Goal: Task Accomplishment & Management: Manage account settings

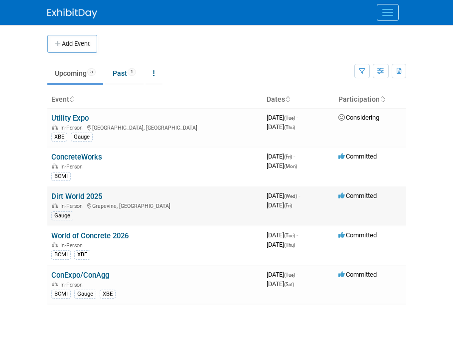
click at [87, 196] on link "Dirt World 2025" at bounding box center [76, 196] width 51 height 9
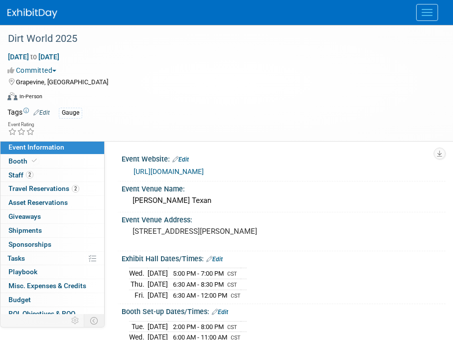
click at [200, 87] on div "[DATE] to [DATE] (3 days) [DATE] to [DATE] Committed Committed Considering Not …" at bounding box center [220, 79] width 441 height 54
click at [73, 187] on span "2" at bounding box center [75, 188] width 7 height 7
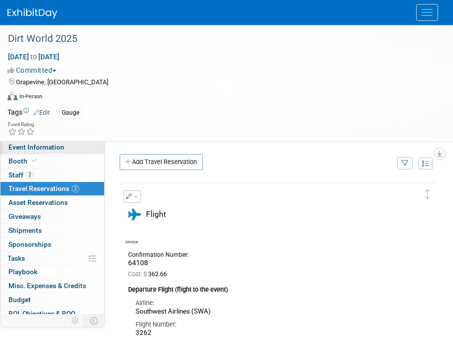
click at [71, 147] on link "Event Information" at bounding box center [52, 147] width 104 height 13
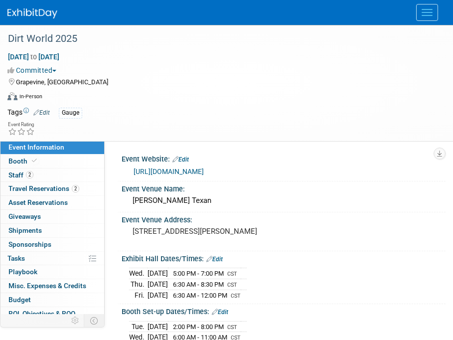
click at [218, 71] on div "Committed Committed Considering Not Going" at bounding box center [220, 70] width 426 height 10
click at [179, 43] on div "Dirt World 2025" at bounding box center [218, 39] width 429 height 18
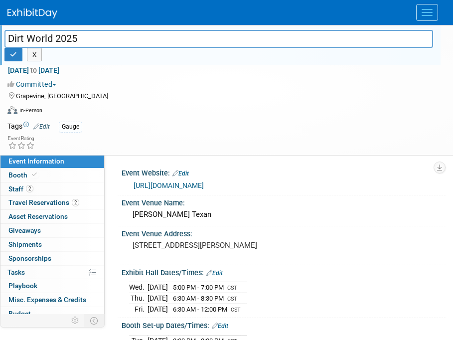
click at [351, 69] on div "[DATE] to [DATE] (3 days)" at bounding box center [220, 70] width 426 height 10
click at [36, 54] on button "X" at bounding box center [34, 55] width 15 height 14
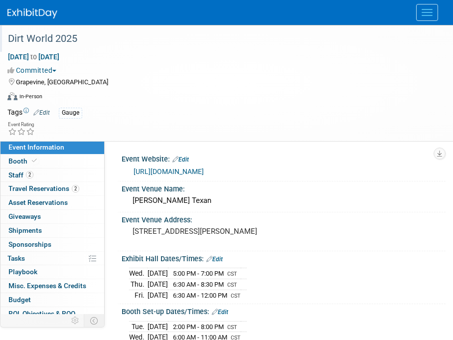
click at [174, 102] on div "Virtual In-Person Hybrid <img src="[URL][DOMAIN_NAME]" style="width: 22px; heig…" at bounding box center [223, 98] width 433 height 15
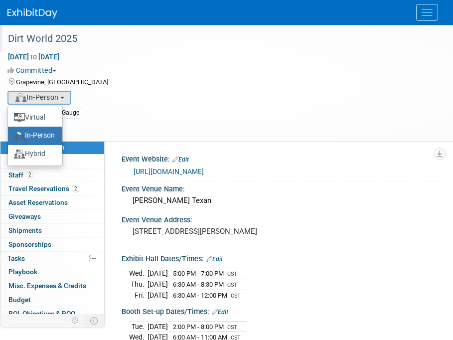
click at [230, 83] on div "Grapevine, [GEOGRAPHIC_DATA]" at bounding box center [220, 81] width 426 height 12
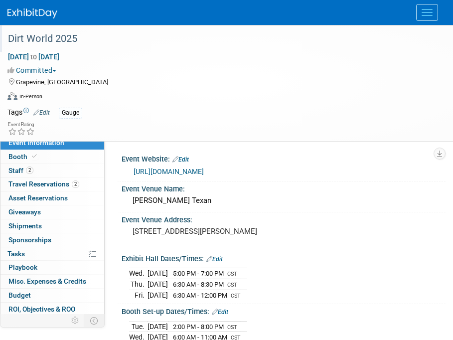
scroll to position [1, 0]
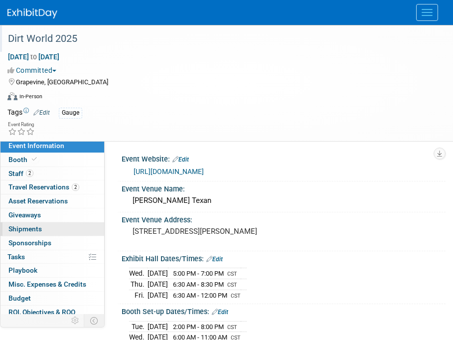
click at [28, 229] on span "Shipments 0" at bounding box center [24, 229] width 33 height 8
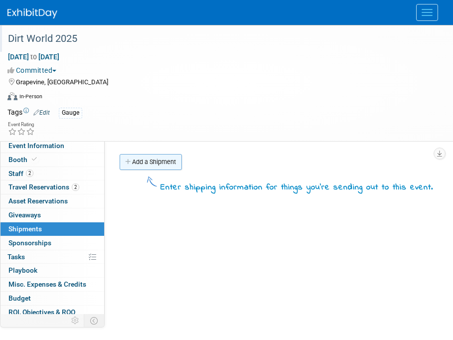
click at [153, 157] on link "Add a Shipment" at bounding box center [151, 162] width 62 height 16
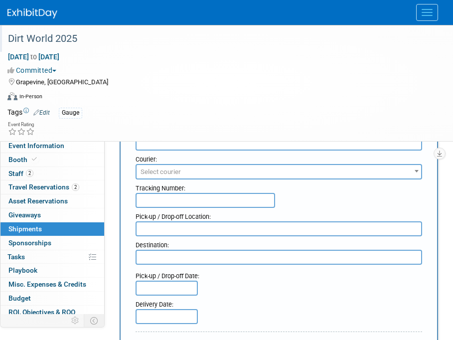
scroll to position [65, 0]
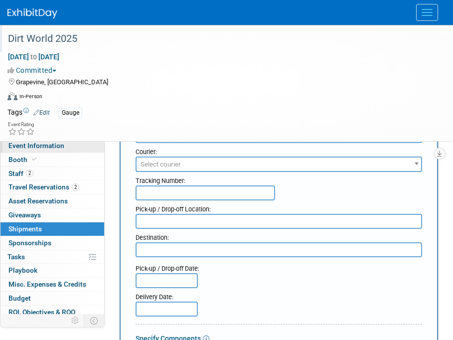
click at [43, 147] on span "Event Information" at bounding box center [36, 146] width 56 height 8
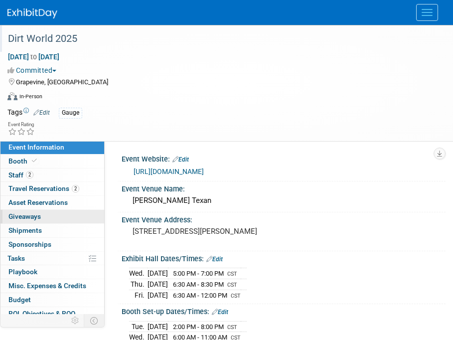
scroll to position [0, 0]
click at [47, 222] on link "0 Giveaways 0" at bounding box center [52, 216] width 104 height 13
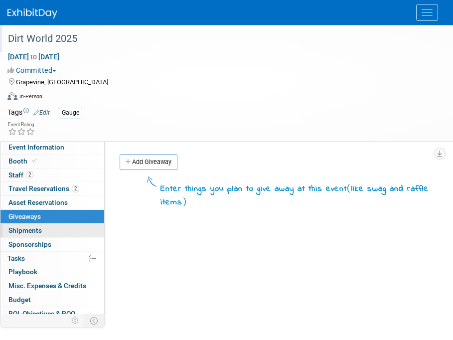
click at [48, 230] on link "0 Shipments 0" at bounding box center [52, 230] width 104 height 13
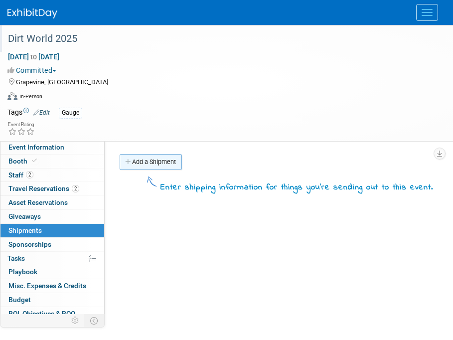
click at [153, 162] on link "Add a Shipment" at bounding box center [151, 162] width 62 height 16
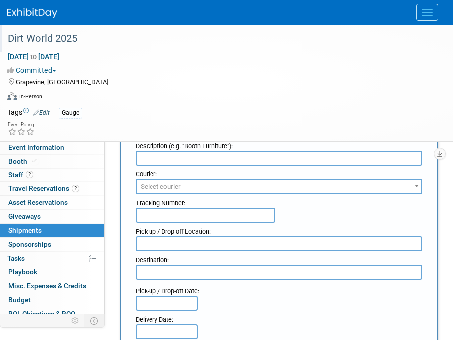
scroll to position [48, 0]
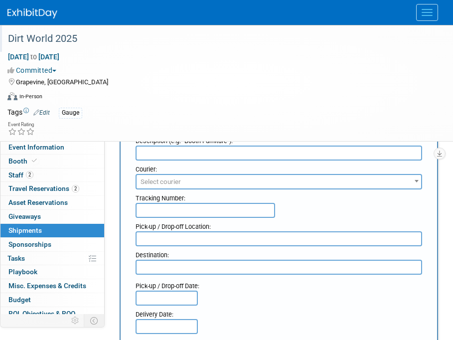
click at [178, 299] on input "text" at bounding box center [167, 298] width 62 height 15
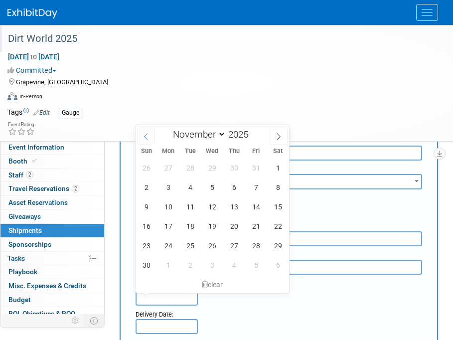
click at [142, 136] on span at bounding box center [146, 136] width 18 height 17
select select "9"
click at [190, 209] on span "14" at bounding box center [189, 206] width 19 height 19
type input "[DATE]"
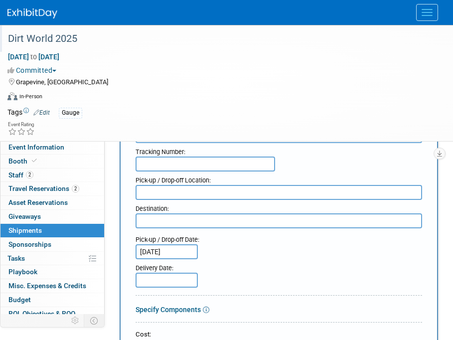
scroll to position [142, 0]
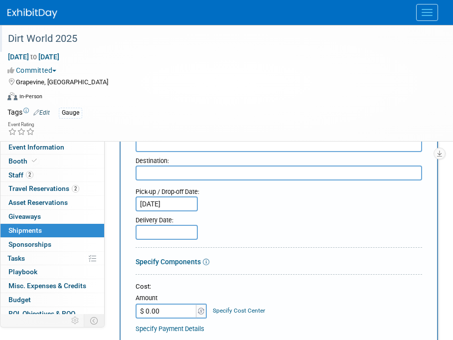
click at [318, 92] on div "Virtual In-Person Hybrid <img src="[URL][DOMAIN_NAME]" style="width: 22px; heig…" at bounding box center [223, 98] width 433 height 15
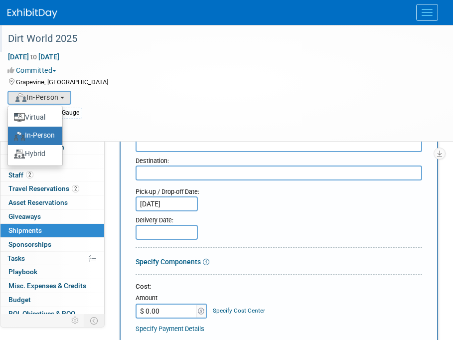
click at [291, 251] on div at bounding box center [279, 249] width 287 height 4
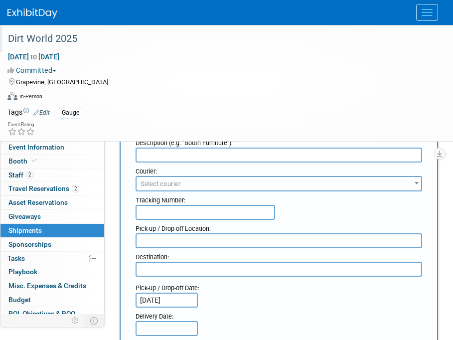
scroll to position [0, 0]
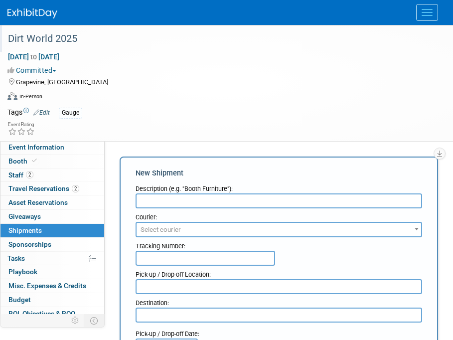
click at [223, 226] on span "Select courier" at bounding box center [279, 230] width 285 height 14
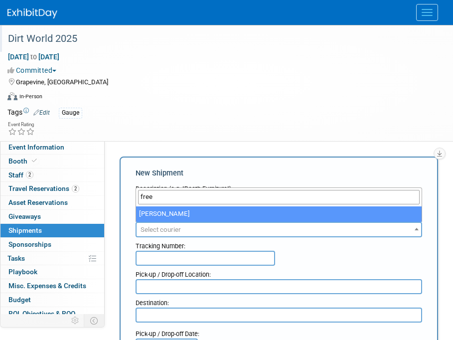
type input "free"
select select "551"
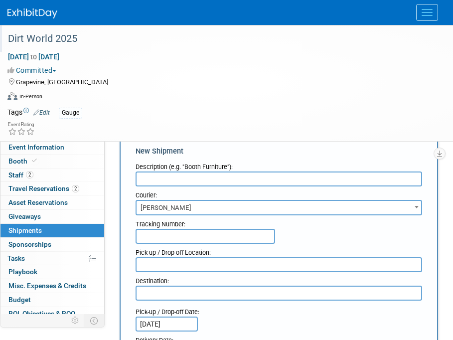
scroll to position [38, 0]
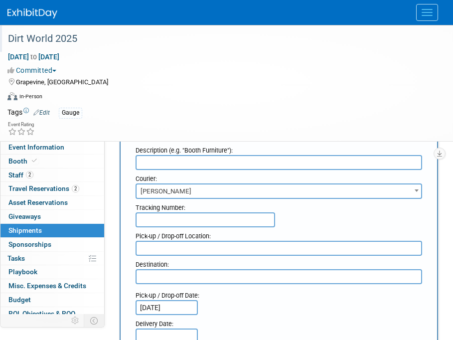
click at [220, 248] on textarea at bounding box center [279, 248] width 287 height 15
type textarea "Gauge Office"
type textarea "T"
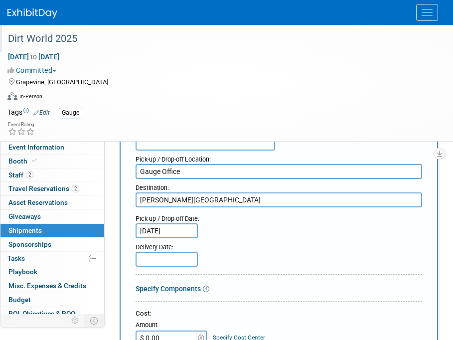
scroll to position [130, 0]
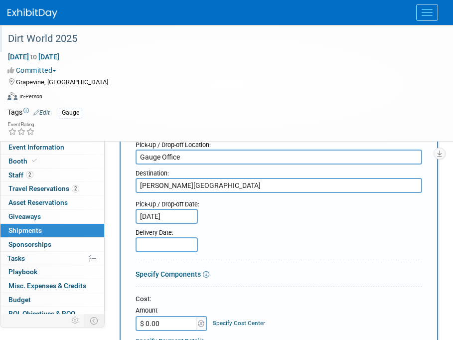
type textarea "[PERSON_NAME][GEOGRAPHIC_DATA]"
click at [178, 247] on input "text" at bounding box center [167, 244] width 62 height 15
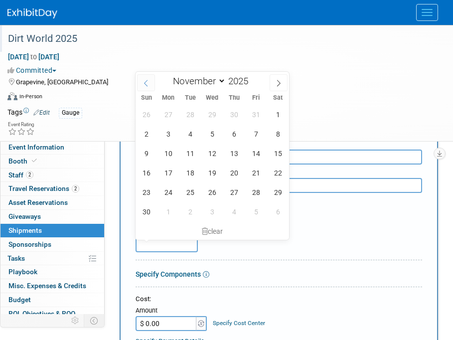
click at [142, 89] on span at bounding box center [146, 82] width 18 height 17
select select "9"
click at [338, 224] on div "Delivery Date:" at bounding box center [279, 230] width 287 height 13
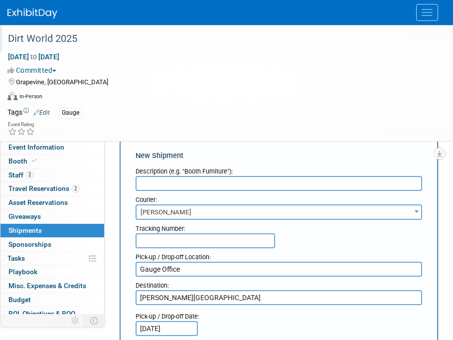
scroll to position [0, 0]
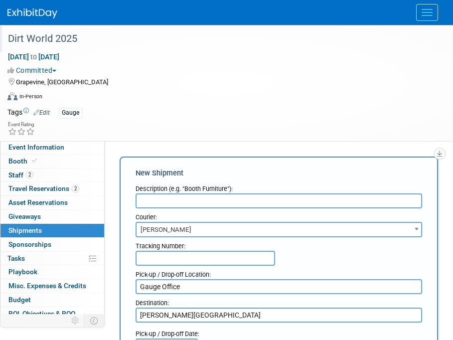
click at [216, 199] on input "text" at bounding box center [279, 200] width 287 height 15
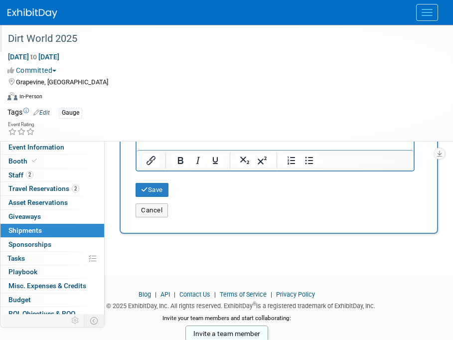
scroll to position [487, 0]
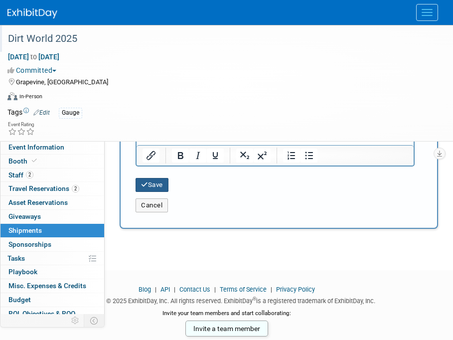
type input "Booth Assets"
click at [161, 186] on button "Save" at bounding box center [152, 185] width 33 height 14
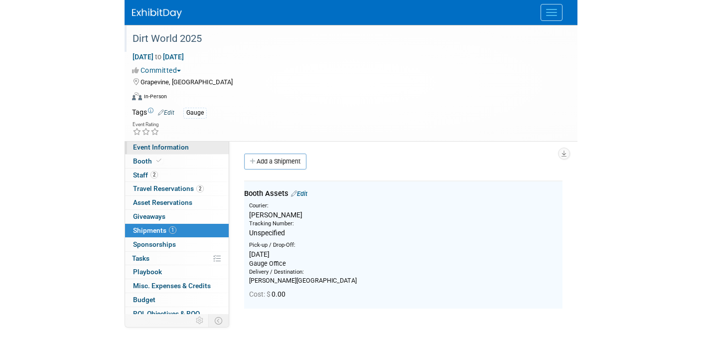
scroll to position [0, 0]
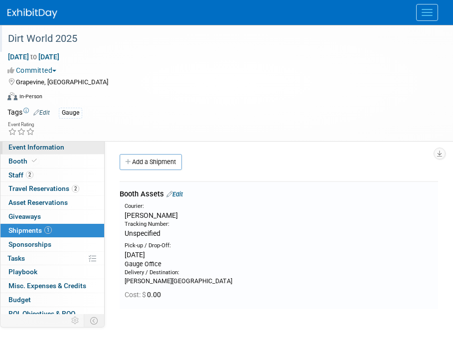
click at [58, 149] on span "Event Information" at bounding box center [36, 147] width 56 height 8
